Goal: Task Accomplishment & Management: Manage account settings

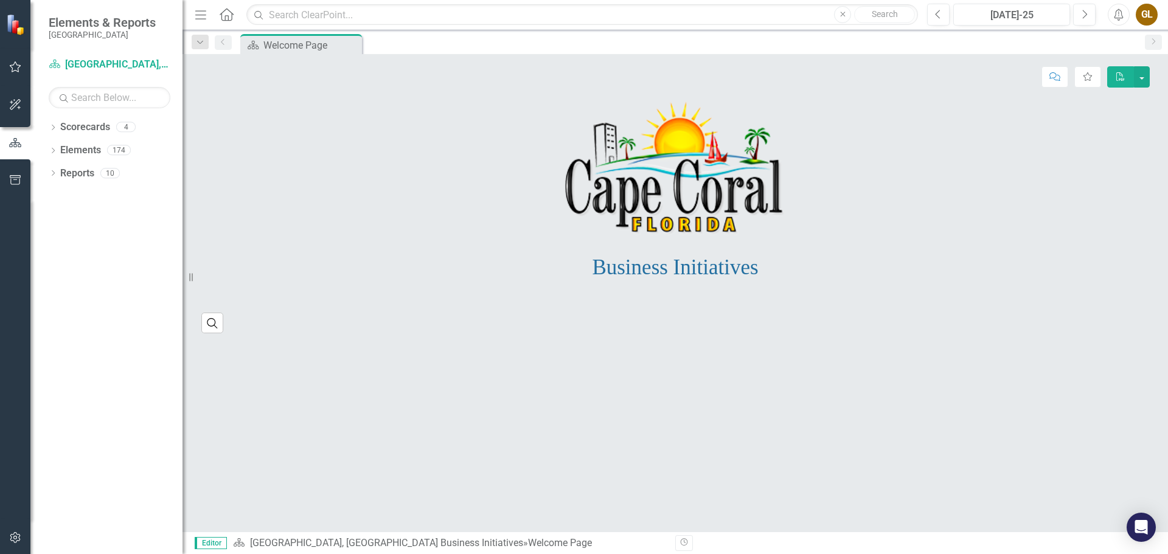
click at [14, 69] on icon "button" at bounding box center [15, 67] width 13 height 10
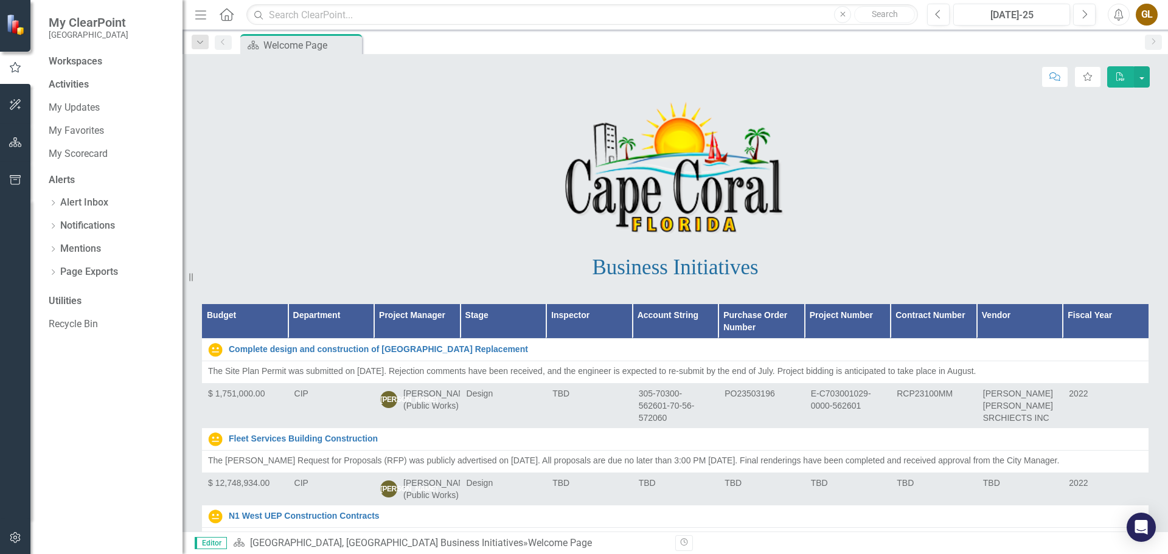
click at [77, 92] on div "Activities" at bounding box center [110, 85] width 122 height 14
click at [68, 132] on link "My Updates" at bounding box center [110, 134] width 122 height 14
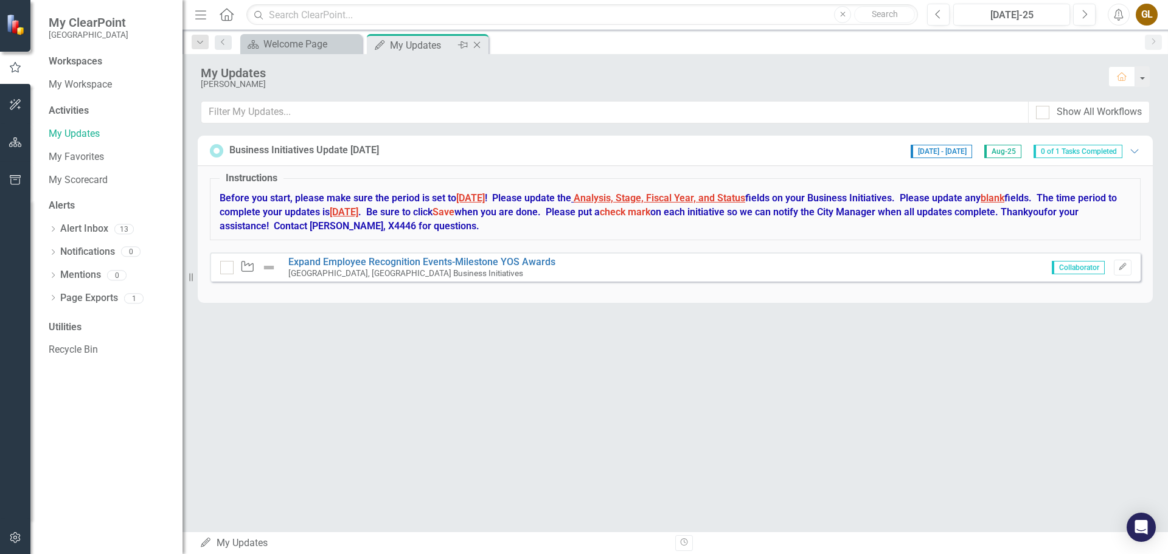
click at [464, 43] on icon at bounding box center [463, 44] width 10 height 7
click at [1083, 13] on icon "Next" at bounding box center [1084, 14] width 7 height 11
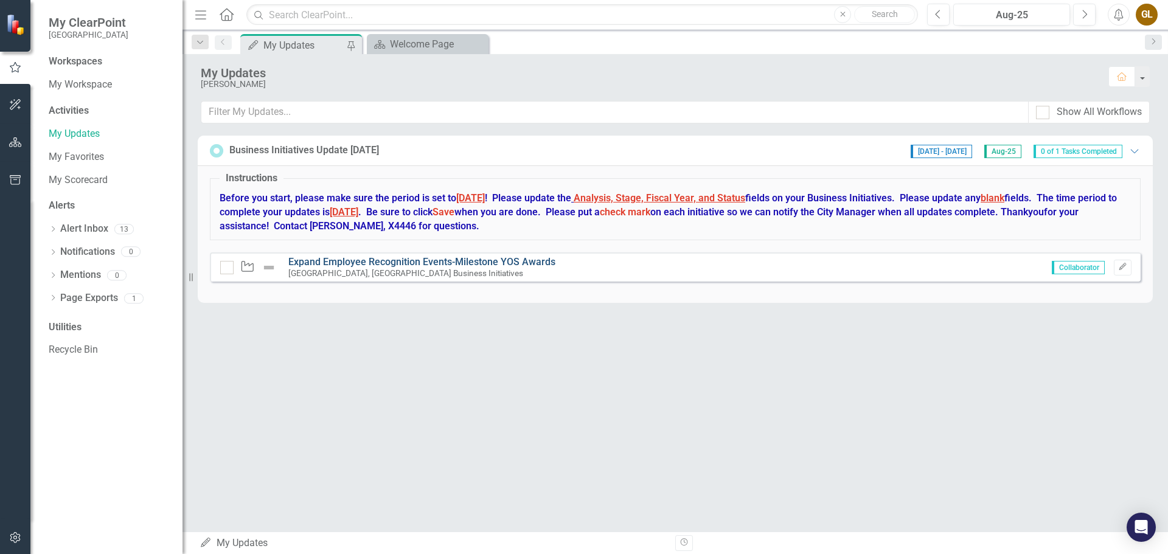
click at [408, 262] on link "Expand Employee Recognition Events-Milestone YOS Awards" at bounding box center [421, 262] width 267 height 12
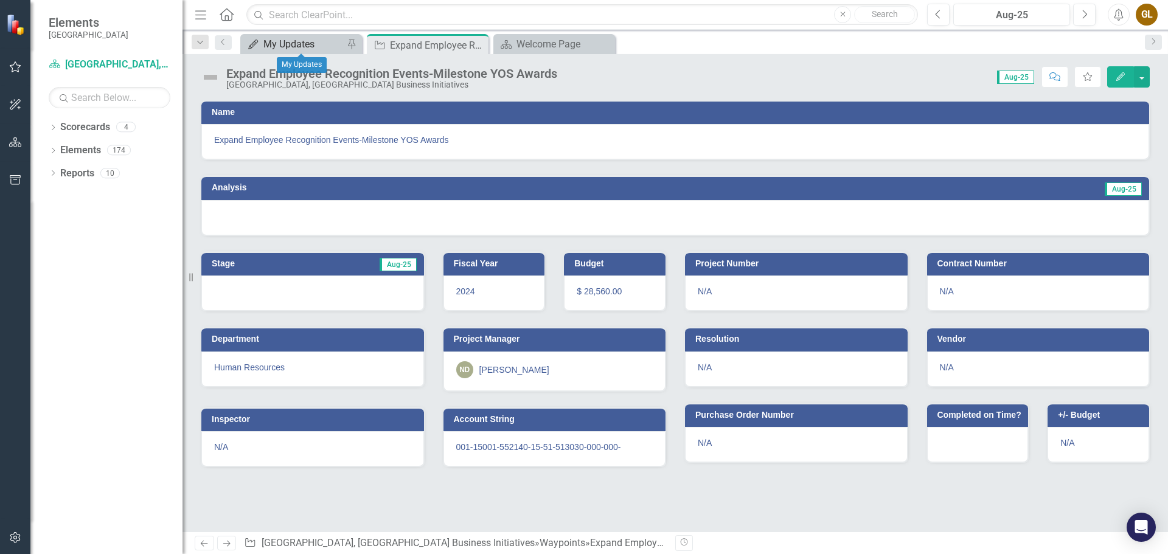
click at [297, 43] on div "My Updates" at bounding box center [303, 43] width 80 height 15
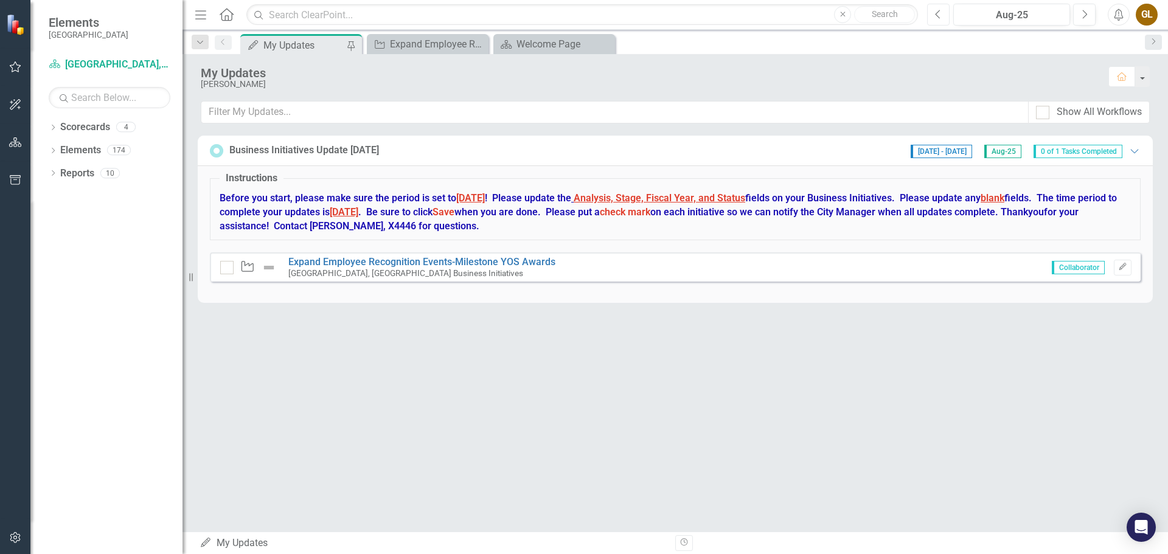
click at [941, 15] on icon "Previous" at bounding box center [938, 14] width 7 height 11
click at [1084, 12] on icon "button" at bounding box center [1085, 14] width 5 height 9
click at [941, 13] on icon "Previous" at bounding box center [938, 14] width 7 height 11
click at [1081, 13] on icon "Next" at bounding box center [1084, 14] width 7 height 11
click at [420, 262] on link "Expand Employee Recognition Events-Milestone YOS Awards" at bounding box center [421, 262] width 267 height 12
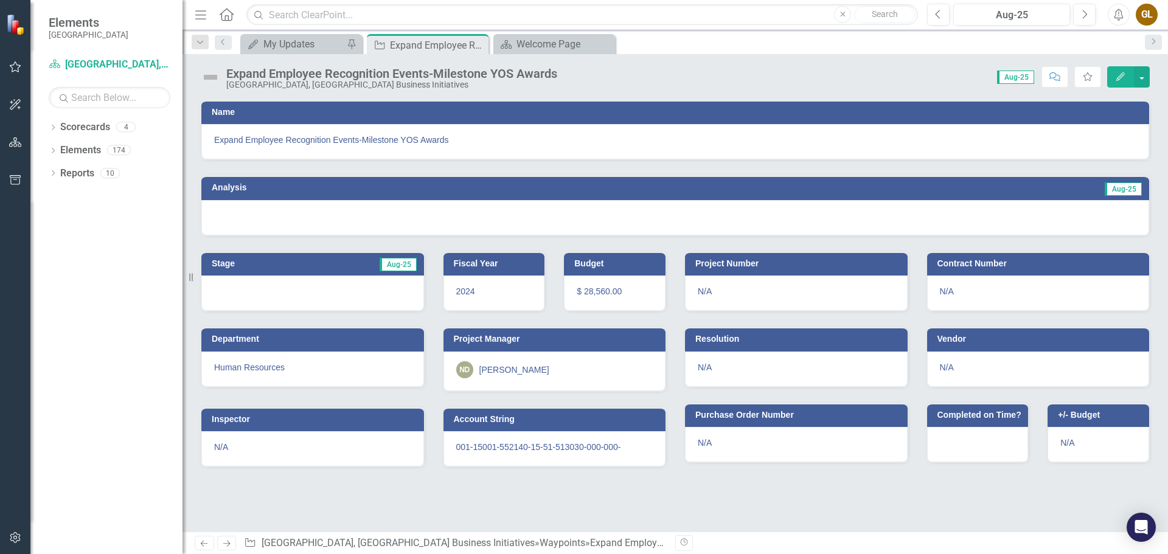
click at [349, 214] on div at bounding box center [675, 217] width 948 height 35
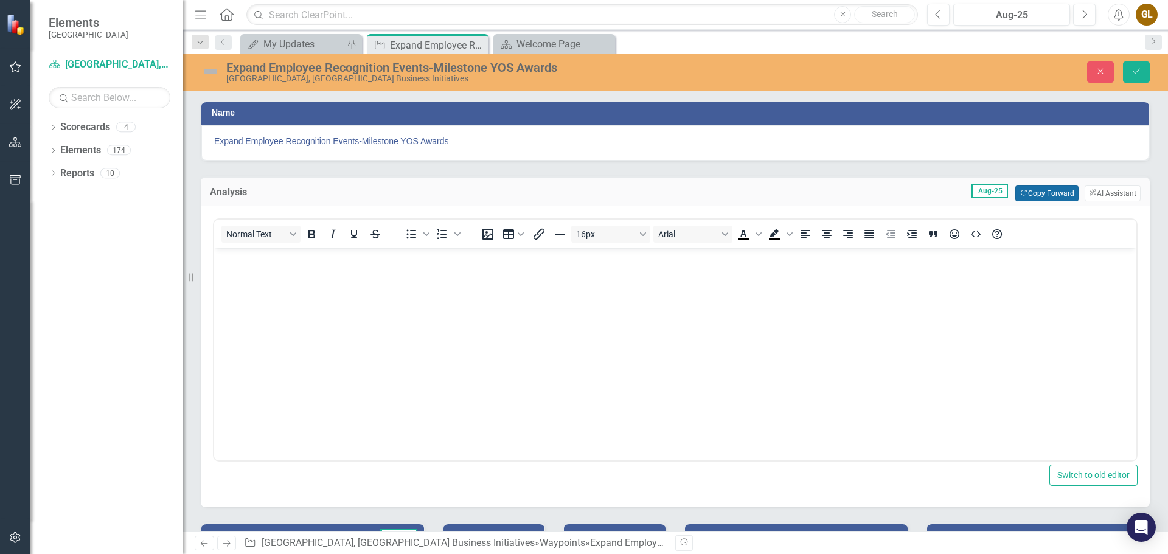
click at [1034, 192] on button "Copy Forward Copy Forward" at bounding box center [1046, 194] width 63 height 16
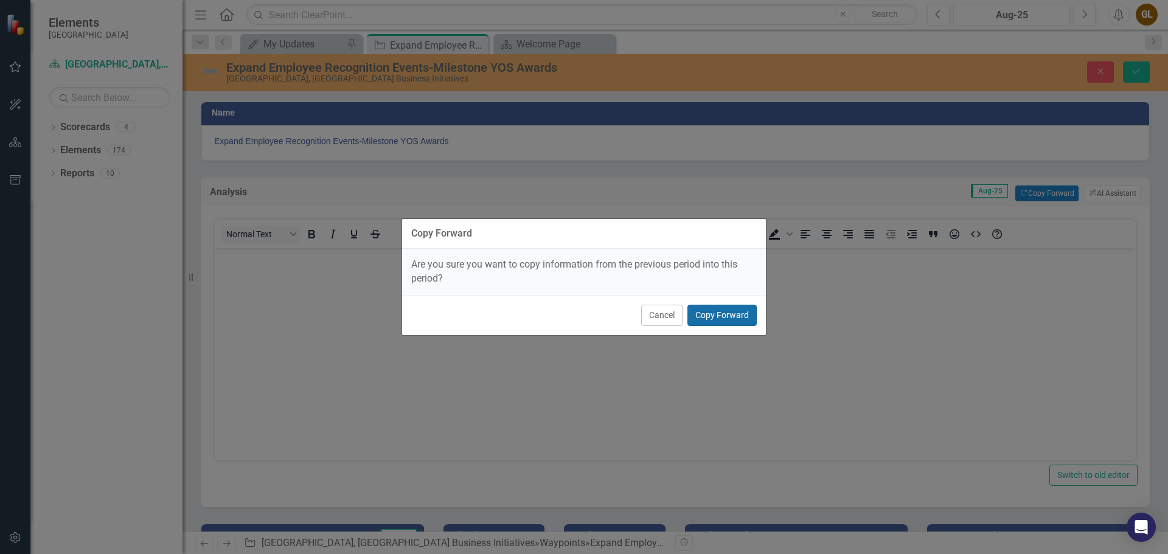
click at [741, 319] on button "Copy Forward" at bounding box center [721, 315] width 69 height 21
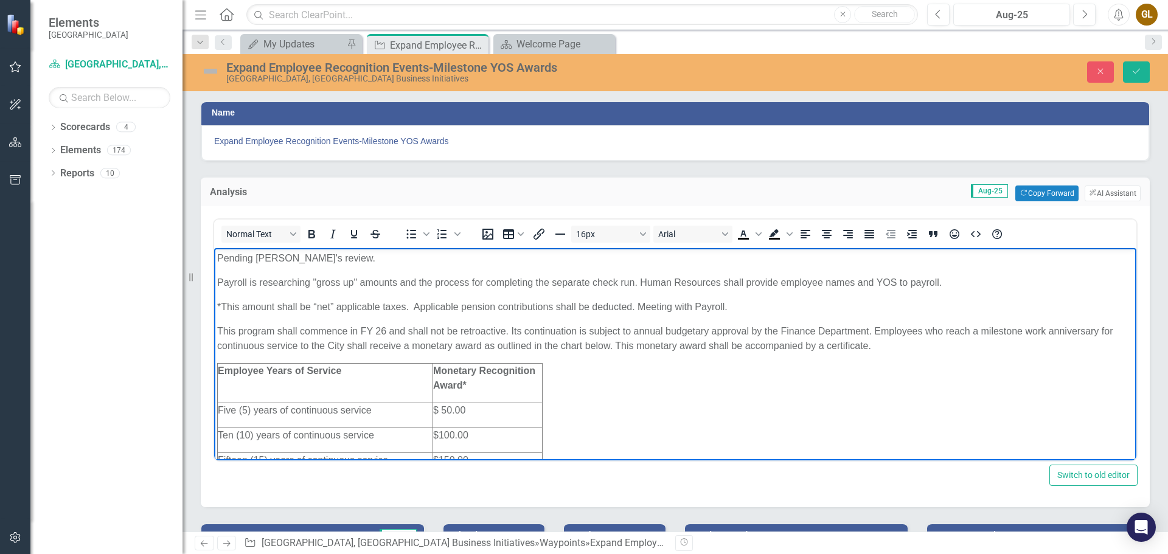
click at [217, 256] on body "Pending [PERSON_NAME]'s review. Payroll is researching "gross up" amounts and t…" at bounding box center [675, 414] width 922 height 332
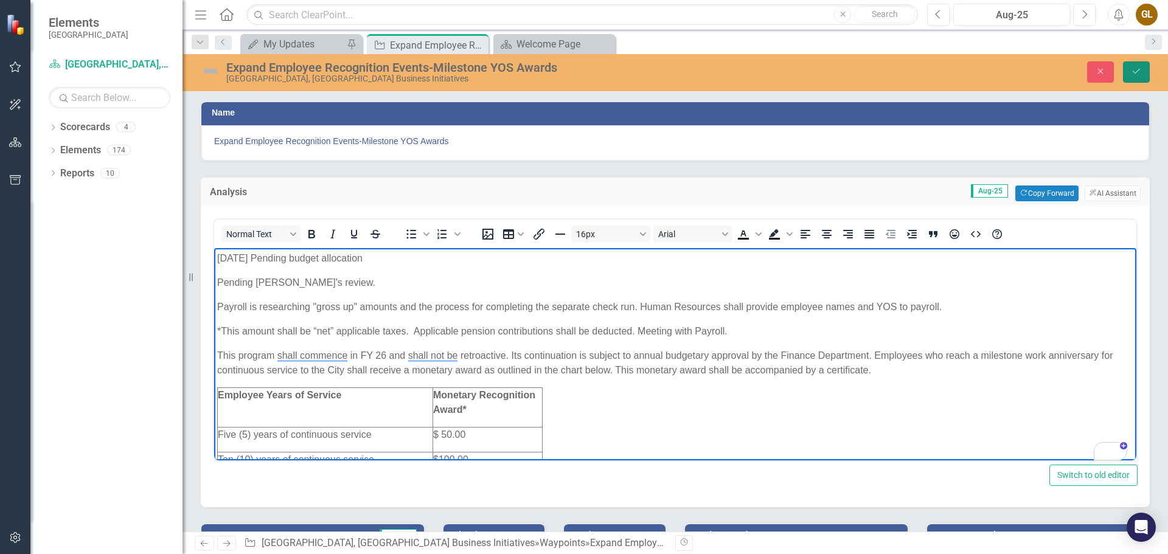
click at [1136, 68] on icon "Save" at bounding box center [1136, 71] width 11 height 9
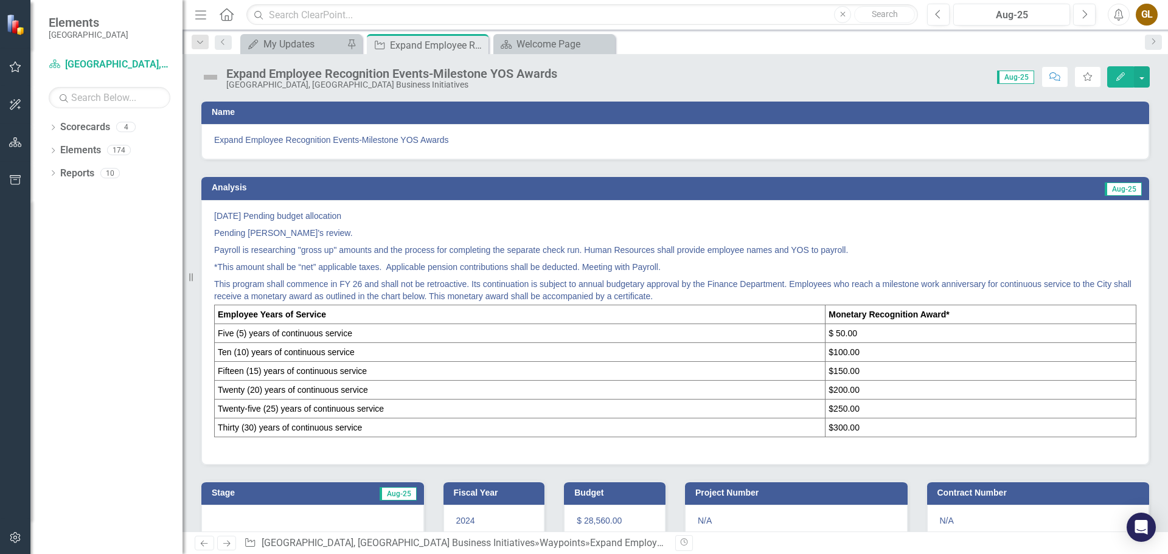
click at [208, 77] on img at bounding box center [210, 77] width 19 height 19
click at [207, 77] on img at bounding box center [210, 77] width 19 height 19
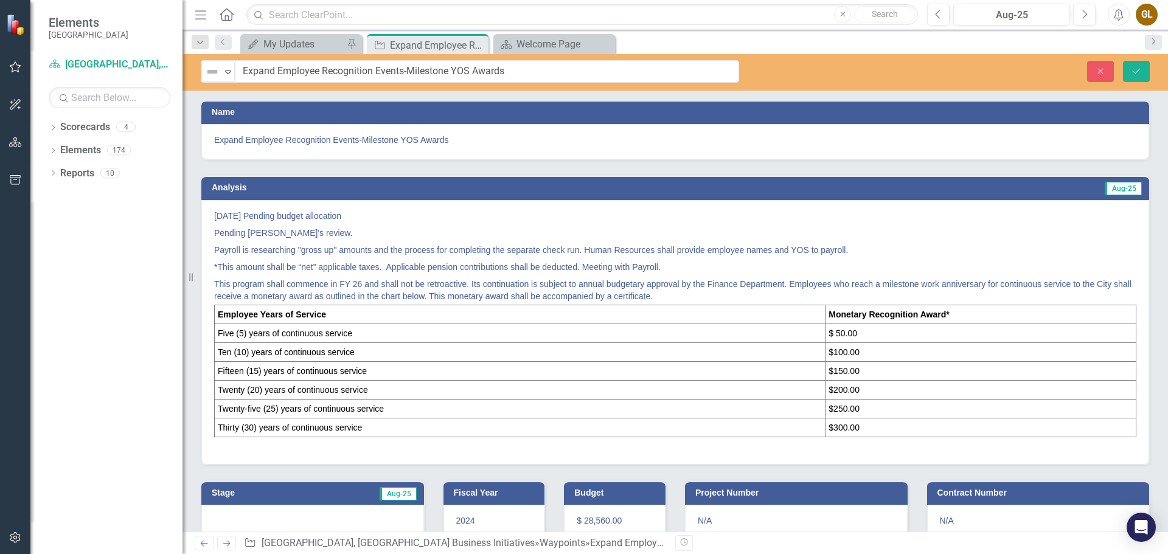
click at [207, 77] on img at bounding box center [212, 71] width 15 height 15
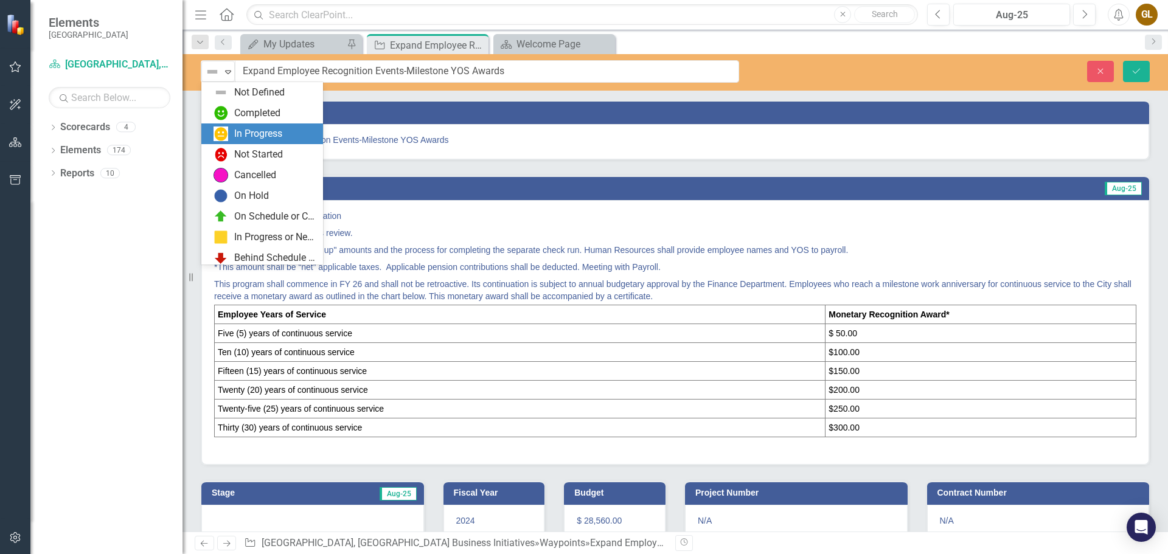
click at [215, 130] on img at bounding box center [221, 134] width 15 height 15
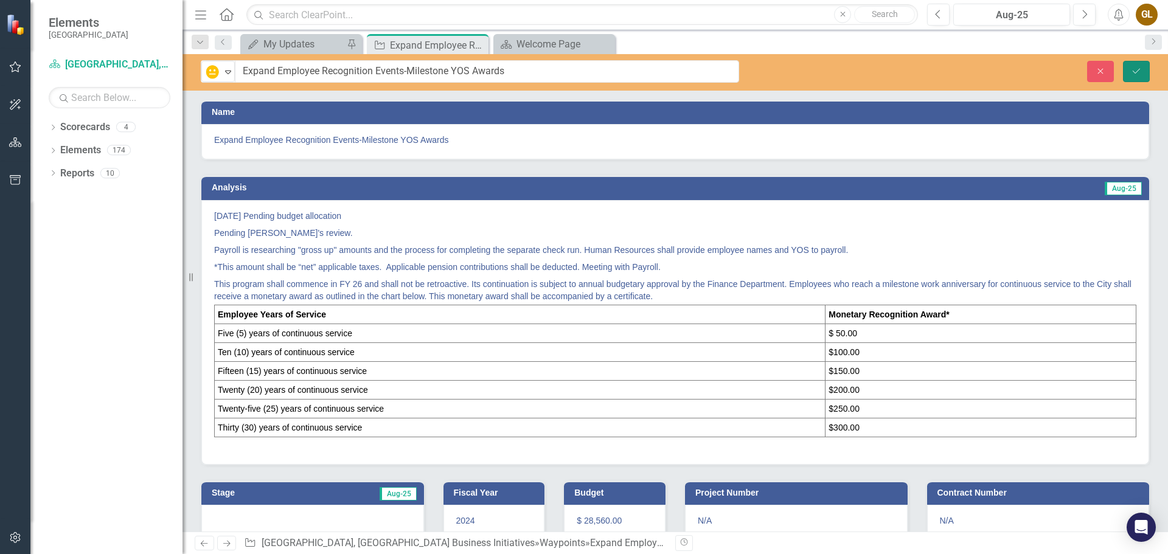
click at [1133, 66] on button "Save" at bounding box center [1136, 71] width 27 height 21
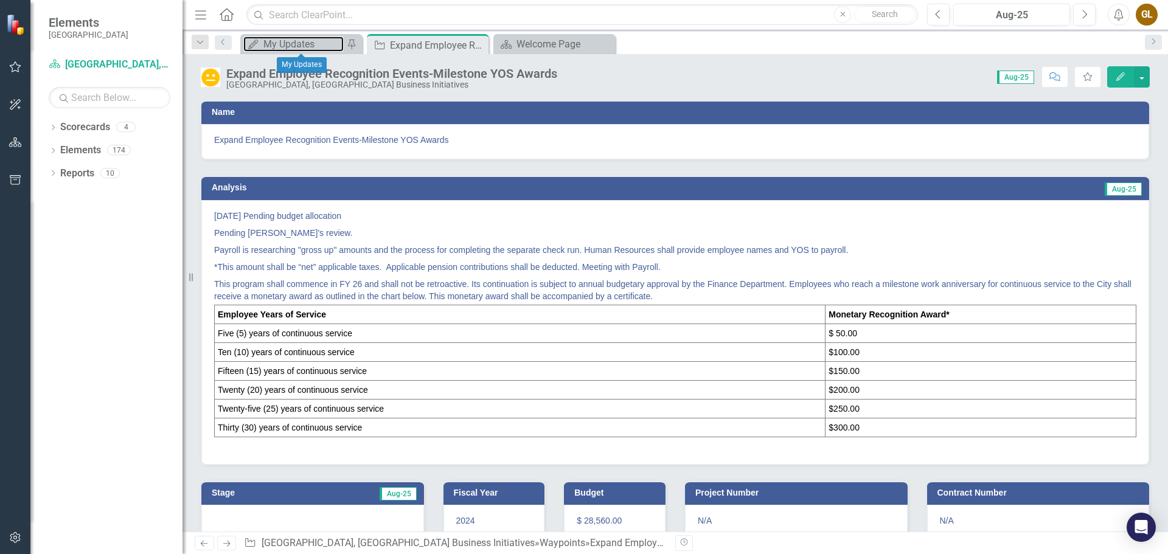
drag, startPoint x: 300, startPoint y: 42, endPoint x: 389, endPoint y: 84, distance: 98.2
click at [377, 84] on div "Menu Home Search Close Search Previous Aug-25 Next Alerts GL User Edit Profile …" at bounding box center [674, 277] width 985 height 554
click at [479, 46] on icon "Close" at bounding box center [477, 45] width 12 height 10
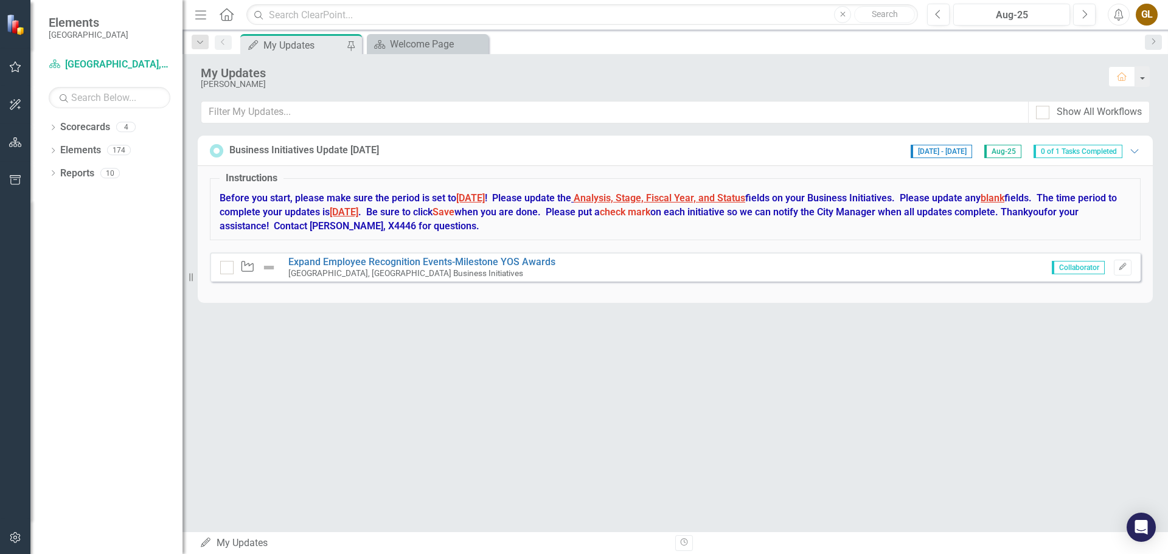
click at [269, 267] on img at bounding box center [269, 267] width 15 height 15
click at [226, 268] on input "checkbox" at bounding box center [224, 265] width 8 height 8
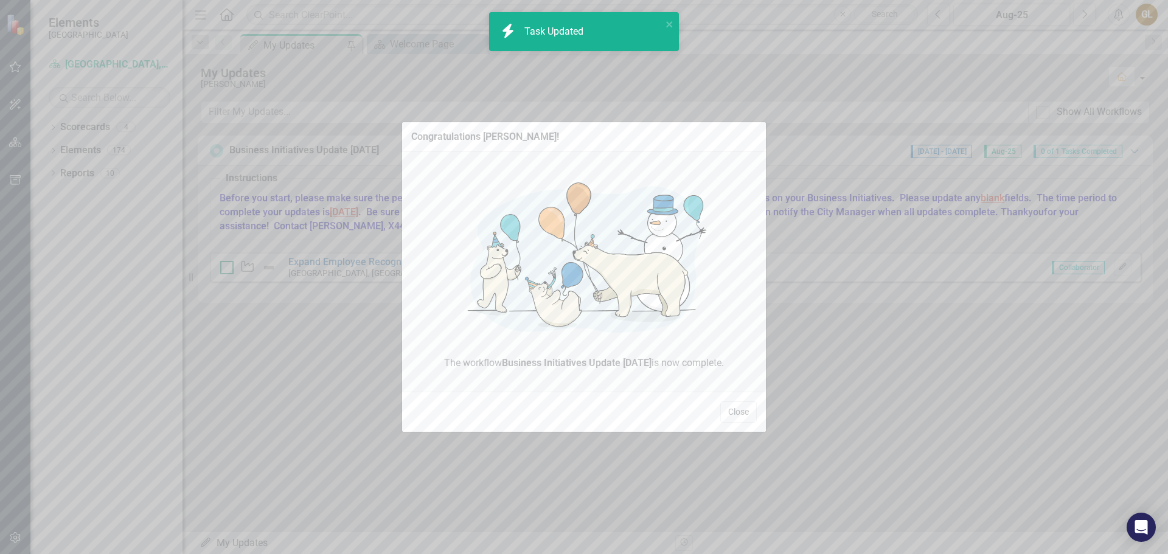
checkbox input "true"
click at [736, 415] on button "Close" at bounding box center [738, 411] width 36 height 21
